Goal: Task Accomplishment & Management: Manage account settings

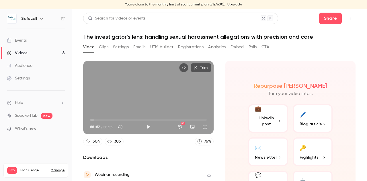
click at [19, 78] on div "Settings" at bounding box center [18, 78] width 23 height 6
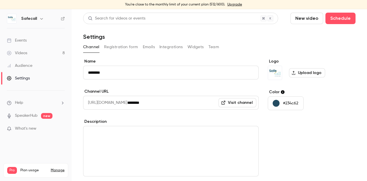
click at [143, 43] on button "Emails" at bounding box center [149, 46] width 12 height 9
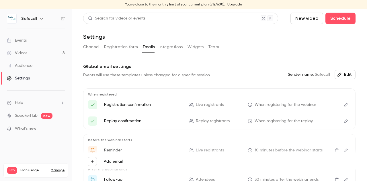
click at [21, 41] on div "Events" at bounding box center [17, 41] width 20 height 6
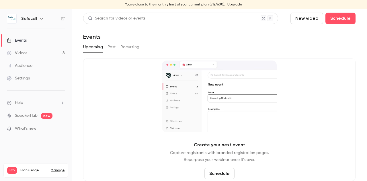
click at [24, 66] on div "Audience" at bounding box center [19, 66] width 25 height 6
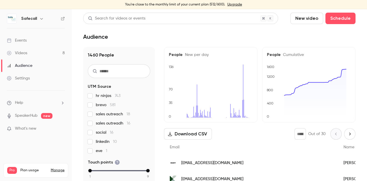
click at [176, 99] on icon "0 35 70 136" at bounding box center [208, 90] width 79 height 53
click at [41, 18] on icon "button" at bounding box center [41, 18] width 5 height 5
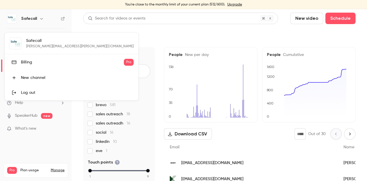
click at [45, 17] on div at bounding box center [183, 90] width 367 height 181
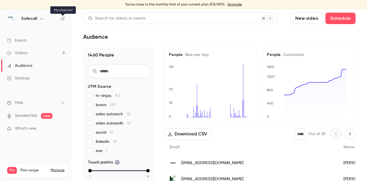
click at [62, 19] on icon at bounding box center [63, 19] width 4 height 4
click at [21, 79] on div "Settings" at bounding box center [18, 78] width 23 height 6
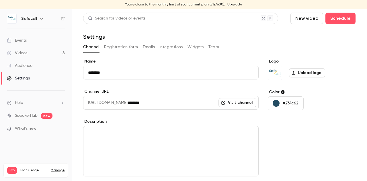
click at [215, 47] on button "Team" at bounding box center [213, 46] width 11 height 9
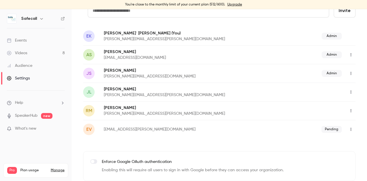
scroll to position [55, 0]
click at [348, 128] on icon "button" at bounding box center [350, 129] width 5 height 4
click at [323, 162] on li "Delete invitation" at bounding box center [331, 158] width 62 height 15
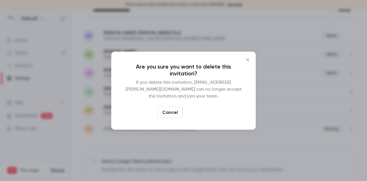
click at [202, 109] on button "Delete" at bounding box center [197, 112] width 25 height 11
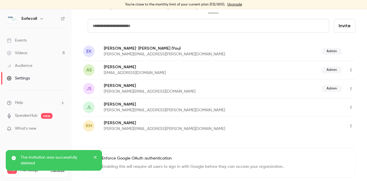
scroll to position [40, 0]
click at [347, 129] on button "button" at bounding box center [350, 125] width 9 height 9
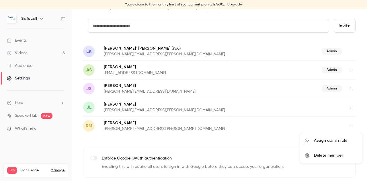
click at [327, 155] on div "Delete member" at bounding box center [336, 155] width 44 height 6
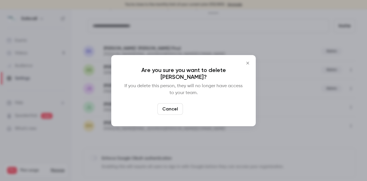
click at [199, 109] on button "Delete" at bounding box center [197, 108] width 25 height 11
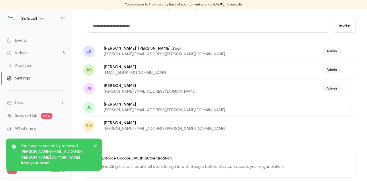
scroll to position [21, 0]
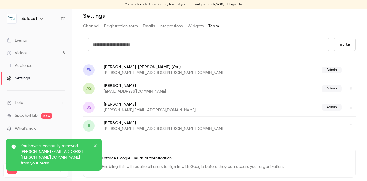
click at [131, 46] on input "text" at bounding box center [208, 45] width 241 height 14
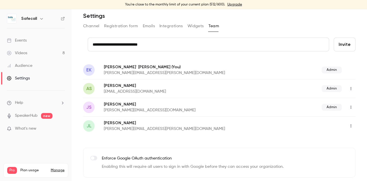
type input "**********"
click at [338, 42] on button "Invite" at bounding box center [344, 45] width 22 height 14
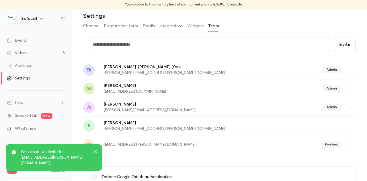
click at [348, 144] on icon "button" at bounding box center [350, 144] width 5 height 4
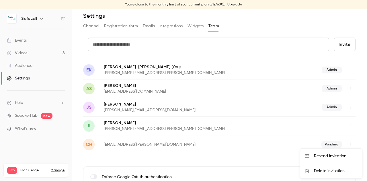
click at [229, 172] on div at bounding box center [183, 90] width 367 height 181
